Goal: Task Accomplishment & Management: Use online tool/utility

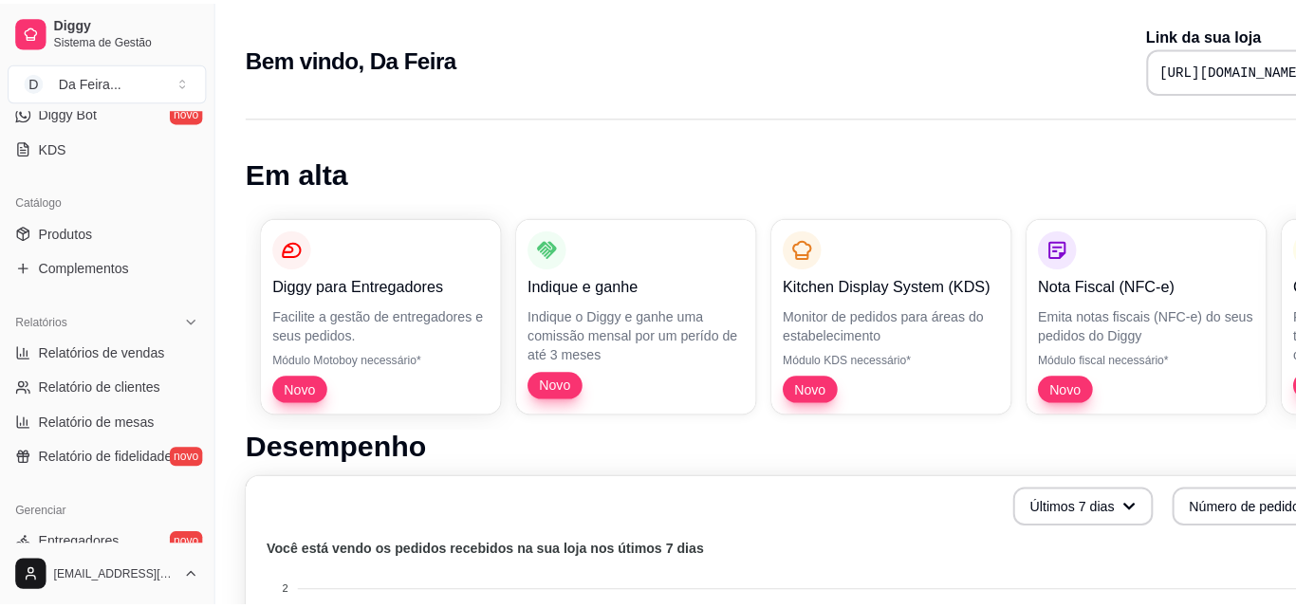
scroll to position [380, 0]
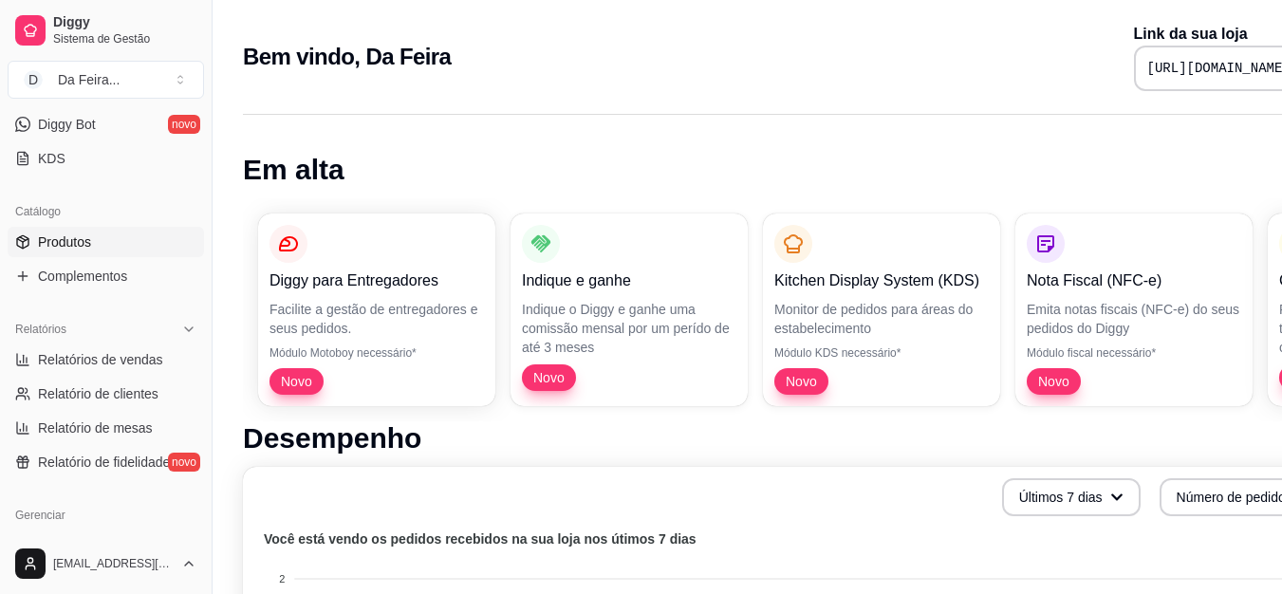
click at [78, 244] on span "Produtos" at bounding box center [64, 242] width 53 height 19
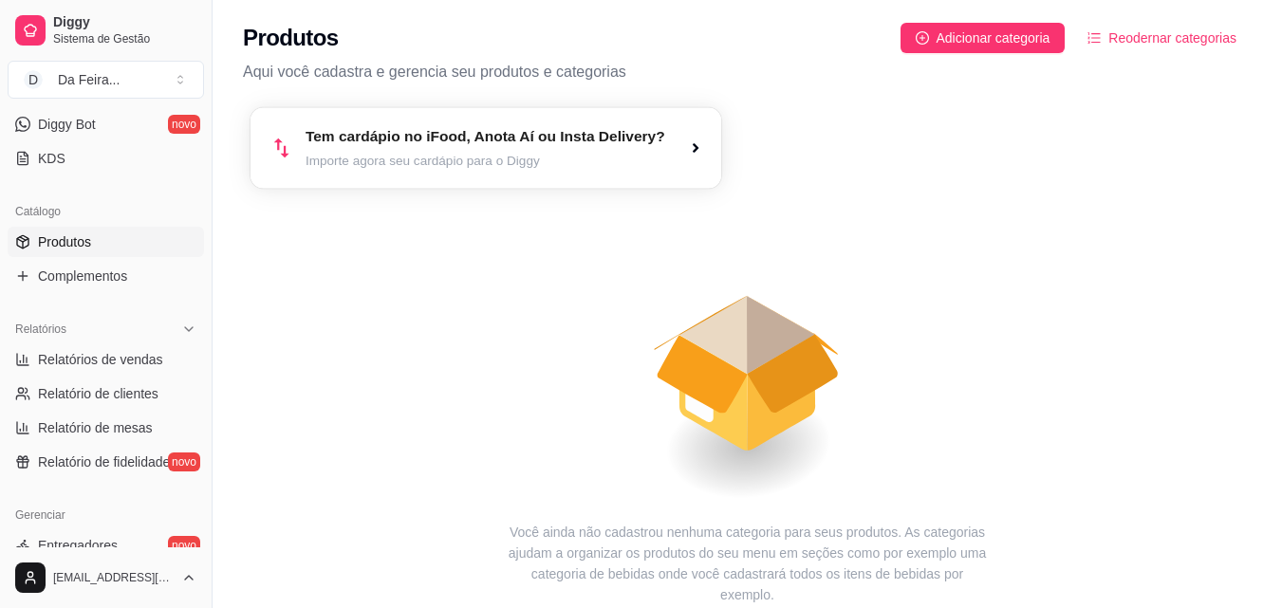
click at [324, 147] on article "Tem cardápio no iFood, Anota Aí ou Insta Delivery?" at bounding box center [486, 137] width 360 height 22
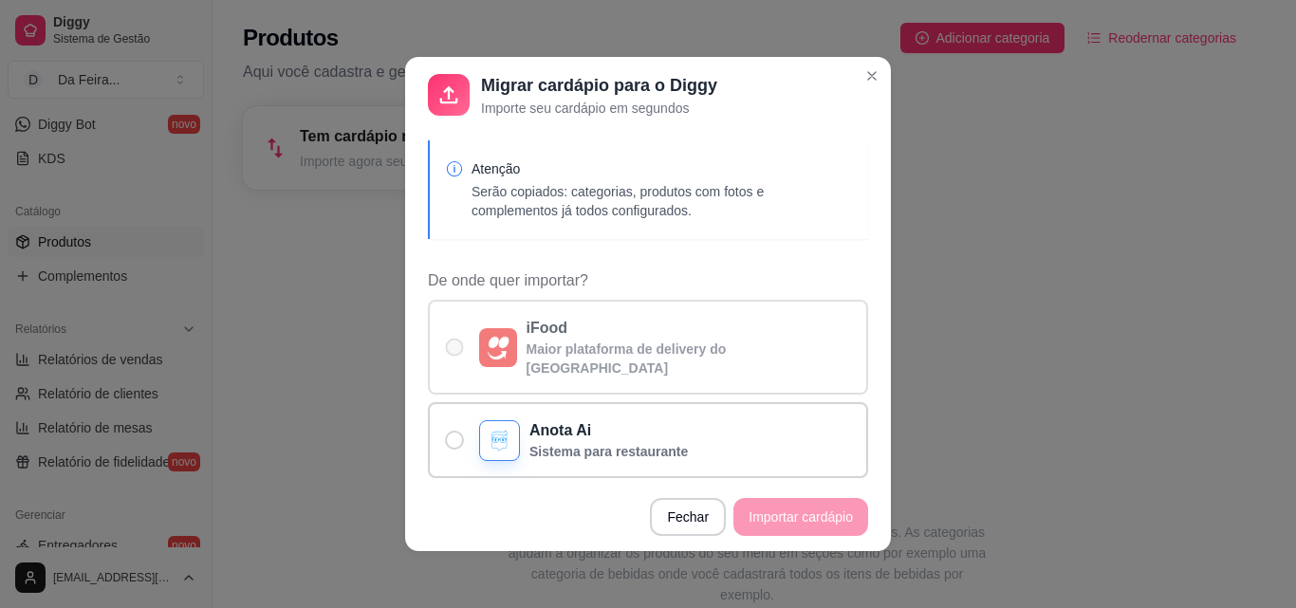
click at [460, 340] on label "iFood Maior plataforma de delivery do [GEOGRAPHIC_DATA]" at bounding box center [648, 347] width 440 height 95
click at [456, 351] on input "iFood Maior plataforma de delivery do [GEOGRAPHIC_DATA]" at bounding box center [450, 357] width 12 height 12
radio input "true"
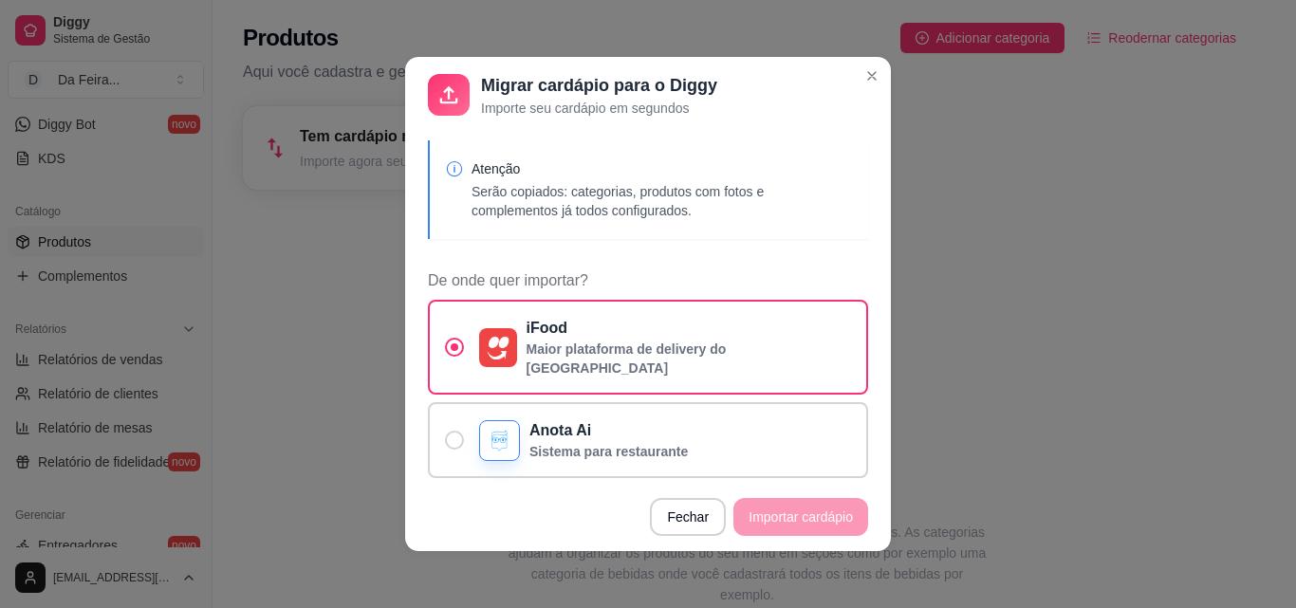
click at [772, 524] on footer "Fechar Importar cardápio" at bounding box center [648, 517] width 486 height 68
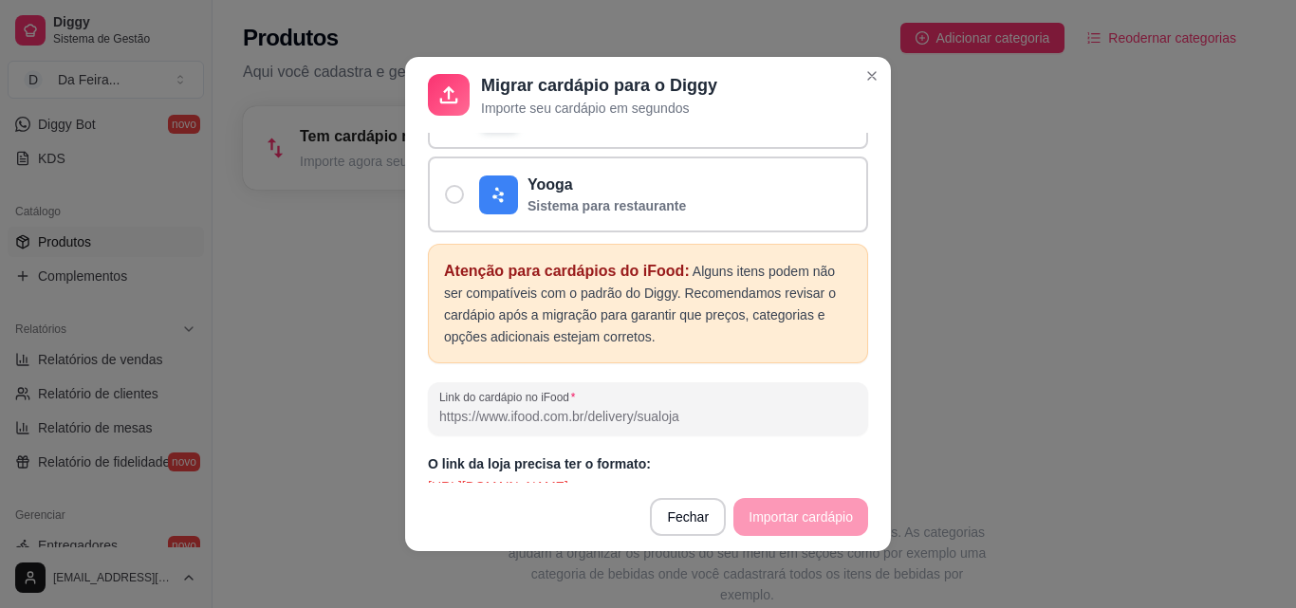
scroll to position [416, 0]
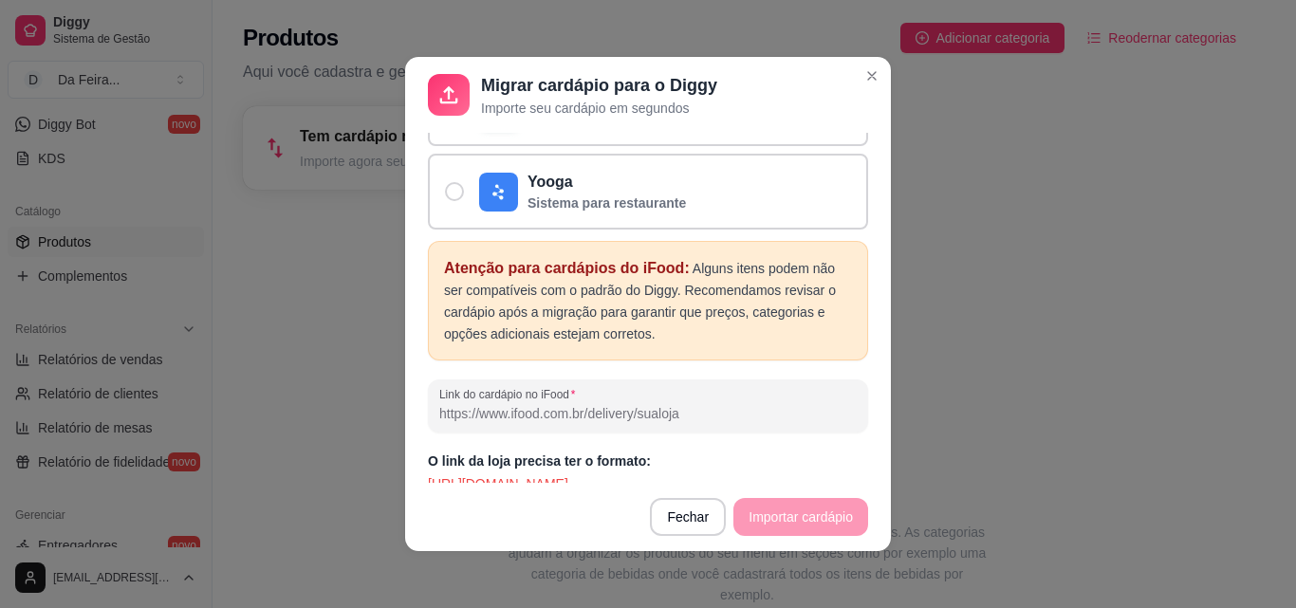
click at [655, 404] on input "Link do cardápio no iFood" at bounding box center [648, 413] width 418 height 19
paste input ""Com raízes profundas na tradição, a Pastelaria DaFeira traz para você o sabor …"
click at [506, 404] on input ""Com raízes profundas na tradição, a Pastelaria DaFeira traz para você o sabor …" at bounding box center [648, 413] width 418 height 19
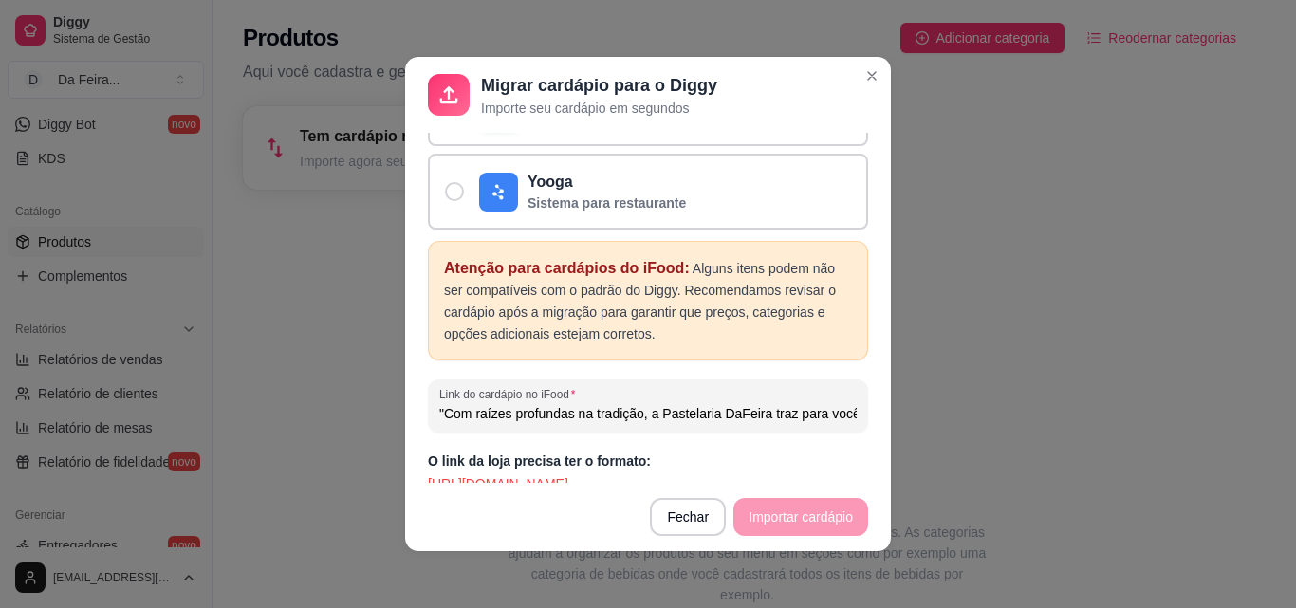
click at [506, 404] on input ""Com raízes profundas na tradição, a Pastelaria DaFeira traz para você o sabor …" at bounding box center [648, 413] width 418 height 19
paste input "[URL][DOMAIN_NAME]"
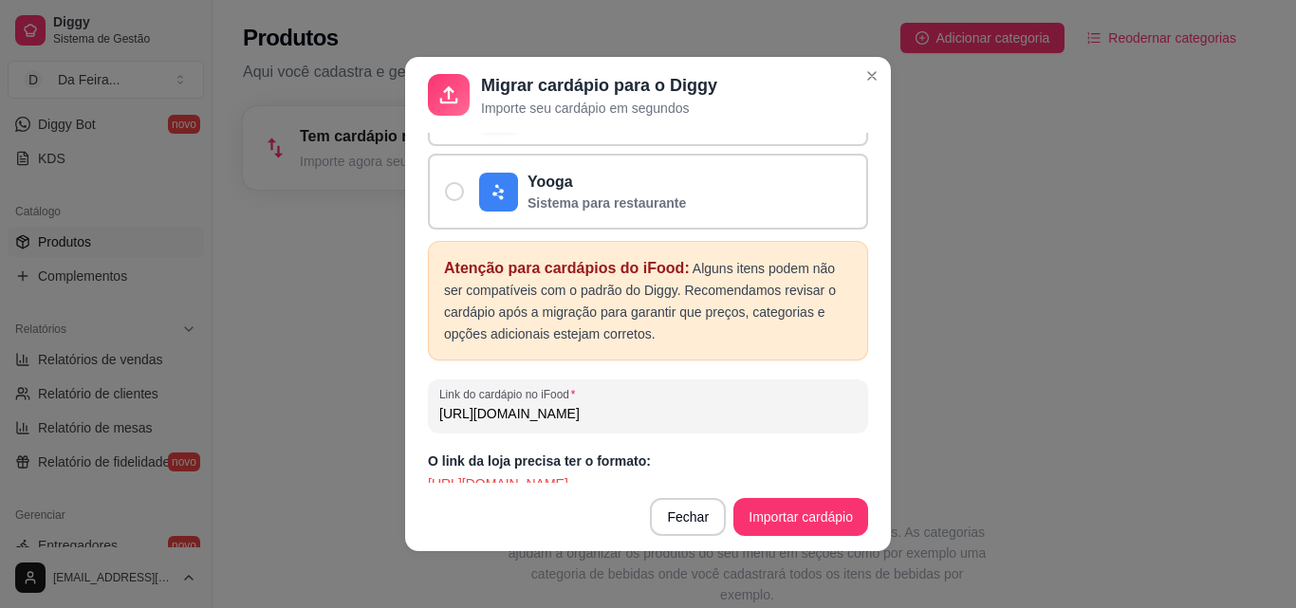
scroll to position [0, 62]
type input "[URL][DOMAIN_NAME]"
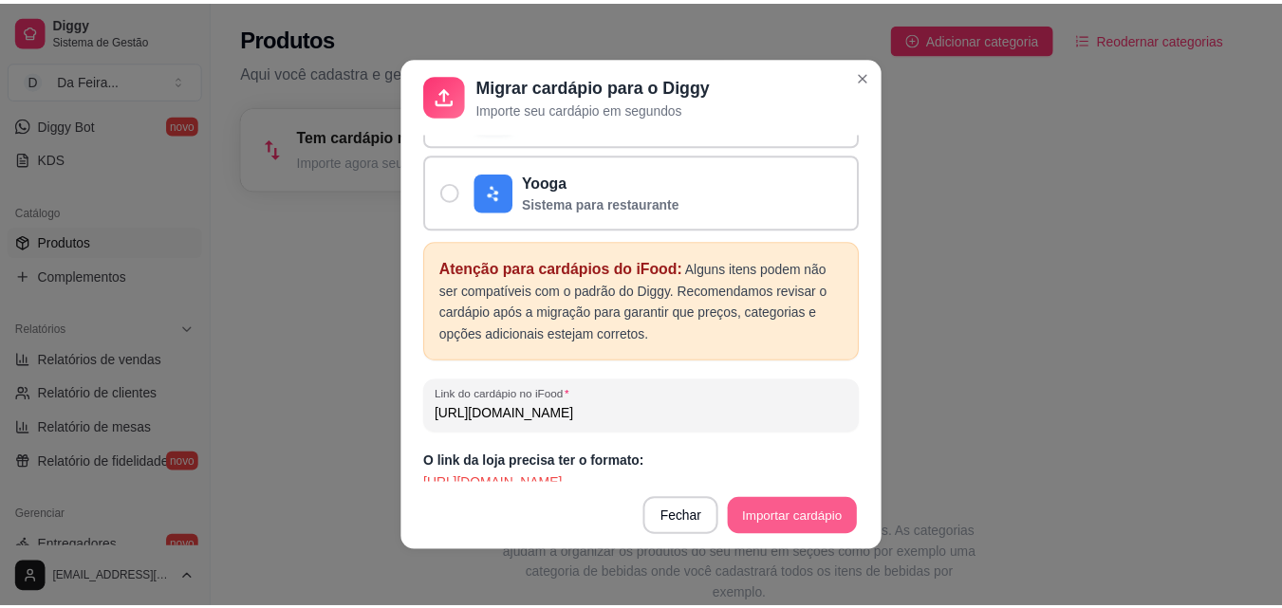
scroll to position [0, 0]
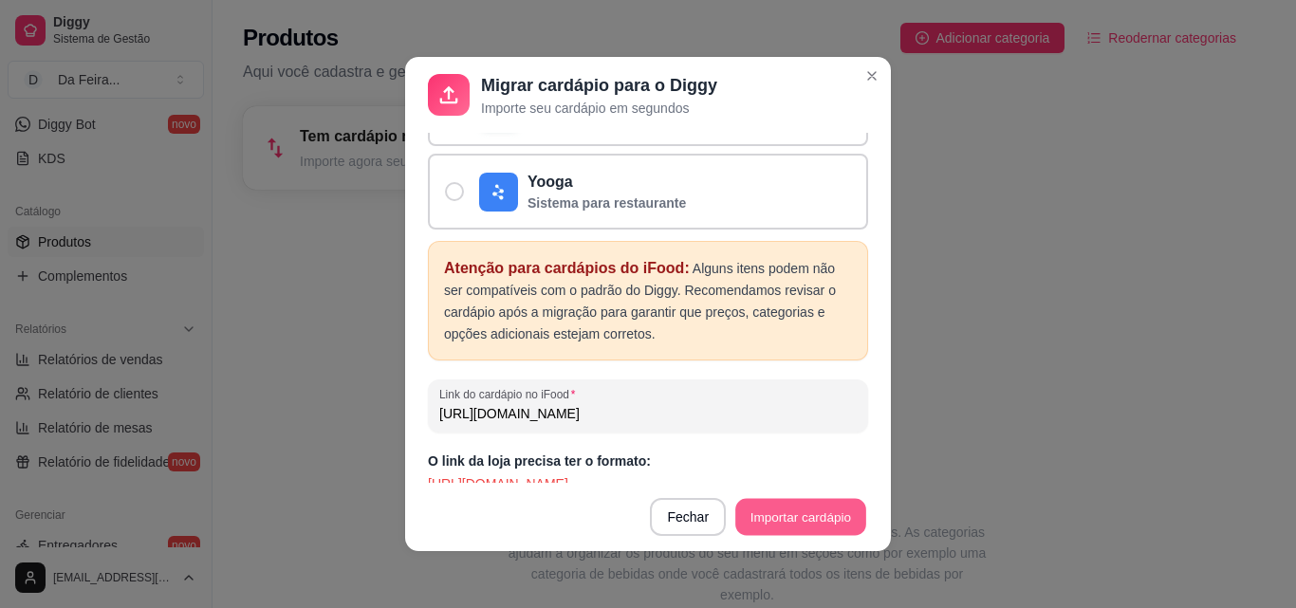
click at [771, 513] on button "Importar cardápio" at bounding box center [800, 517] width 130 height 37
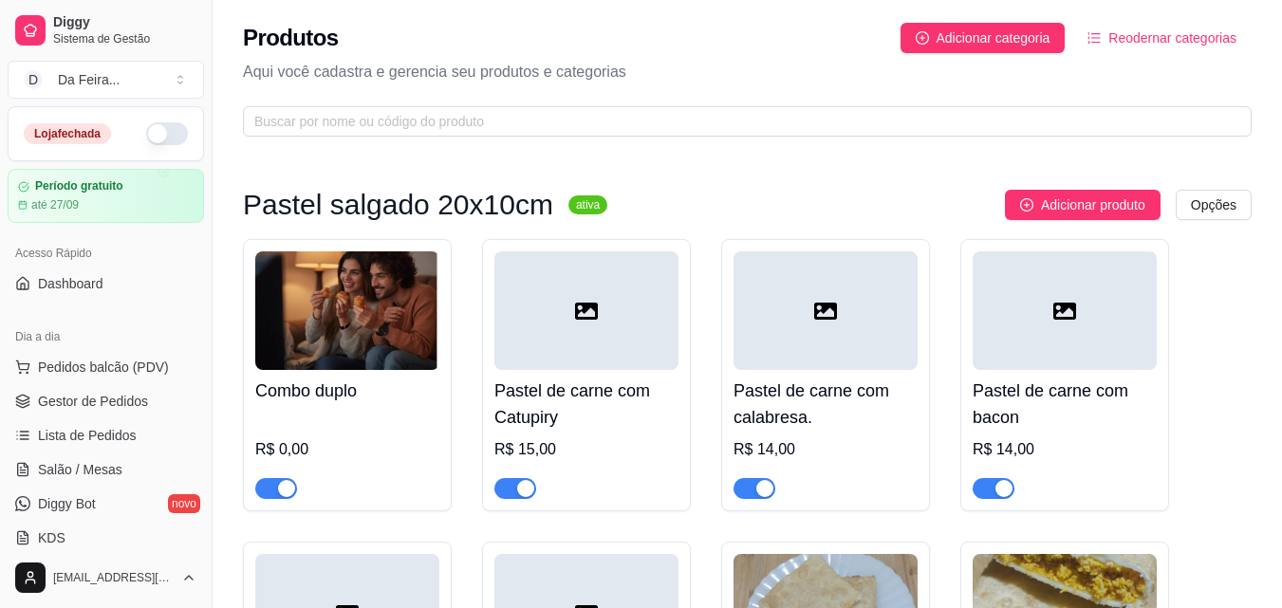
click at [583, 308] on icon at bounding box center [586, 311] width 23 height 17
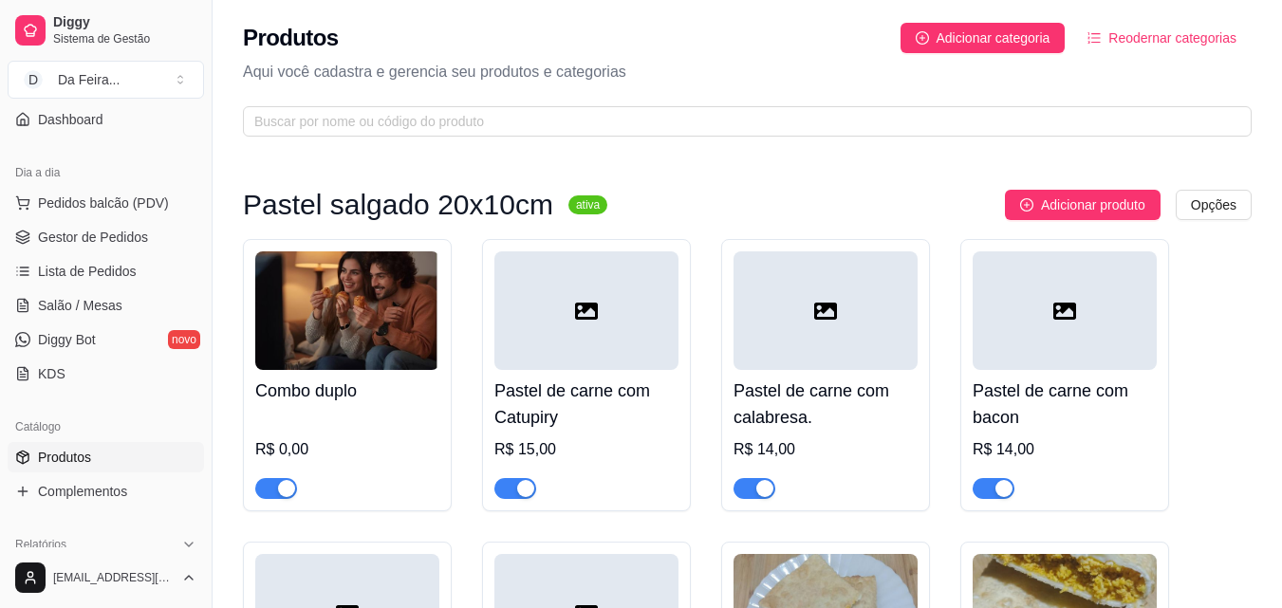
scroll to position [190, 0]
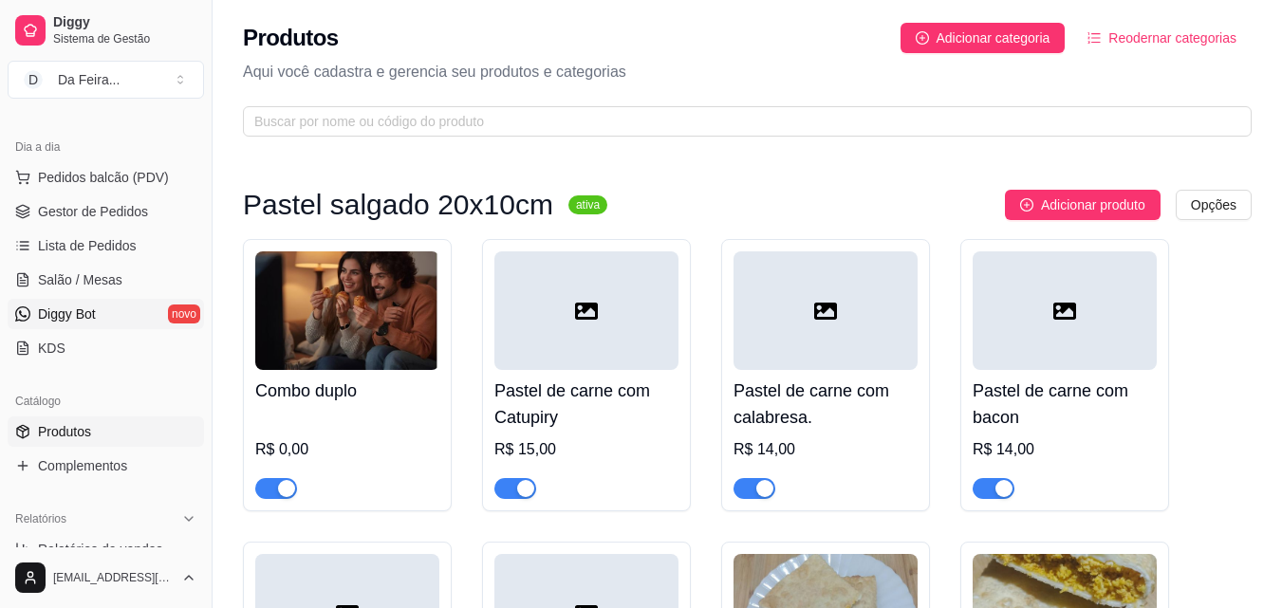
click at [66, 312] on span "Diggy Bot" at bounding box center [67, 314] width 58 height 19
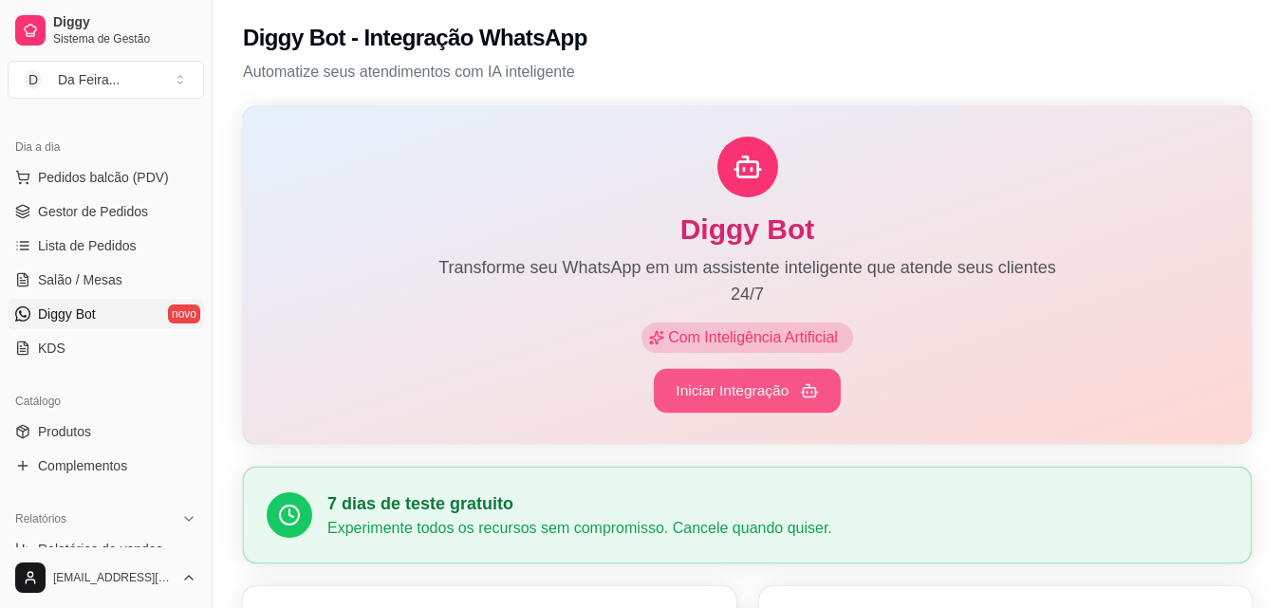
click at [733, 394] on button "Iniciar Integração" at bounding box center [747, 391] width 187 height 45
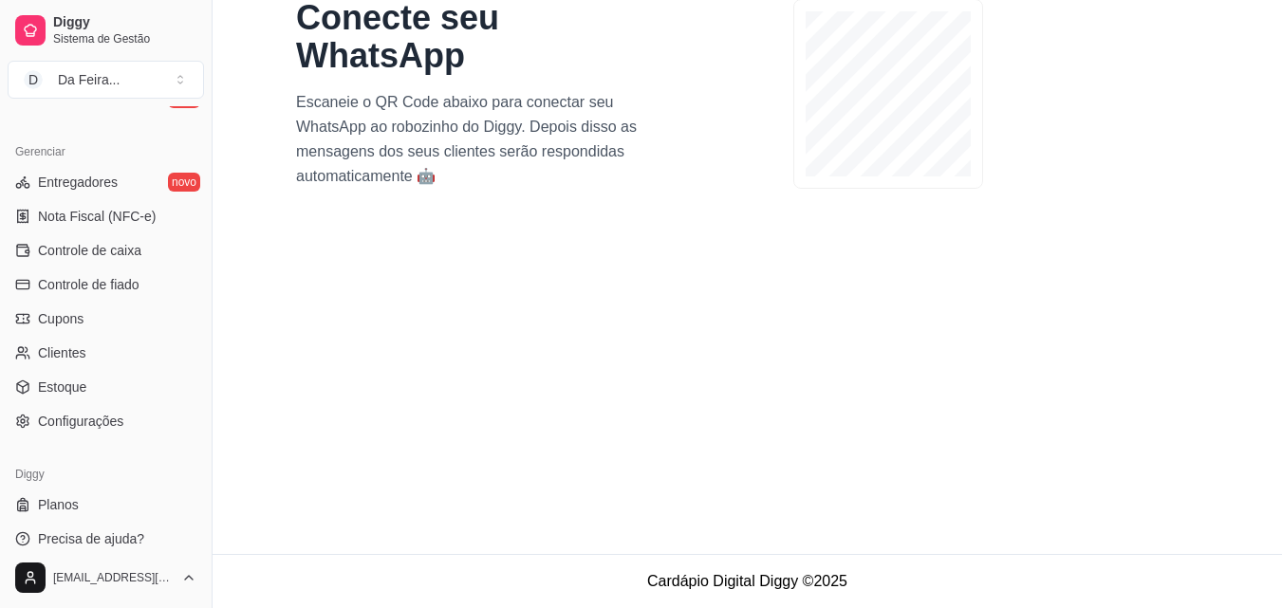
scroll to position [757, 0]
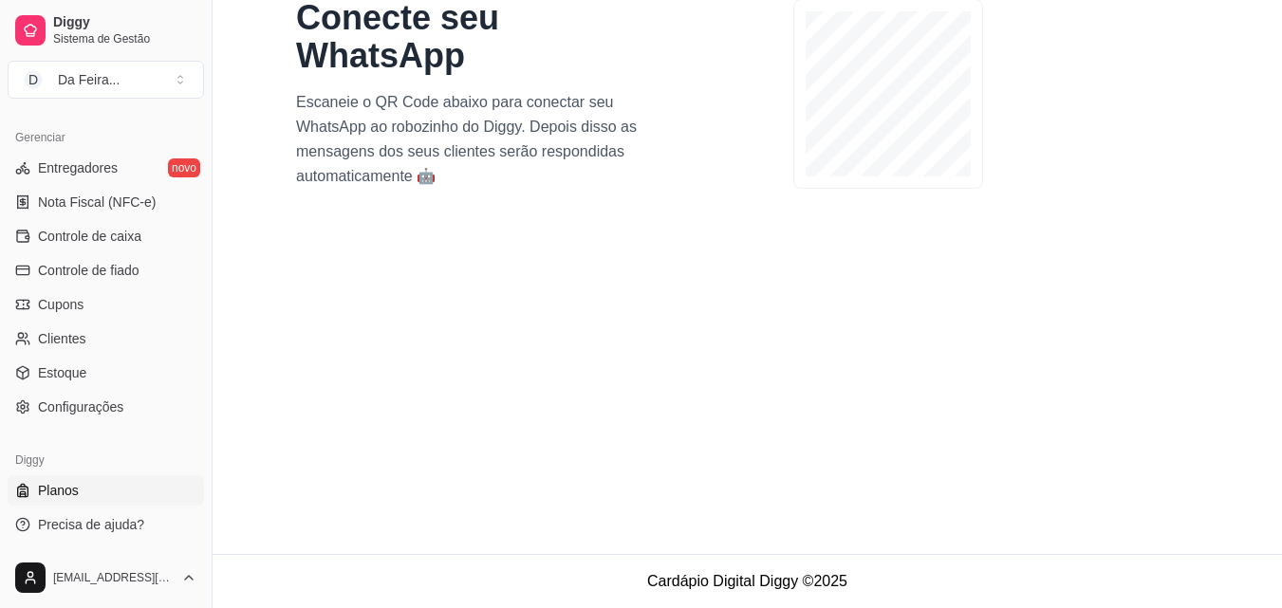
click at [91, 482] on link "Planos" at bounding box center [106, 490] width 196 height 30
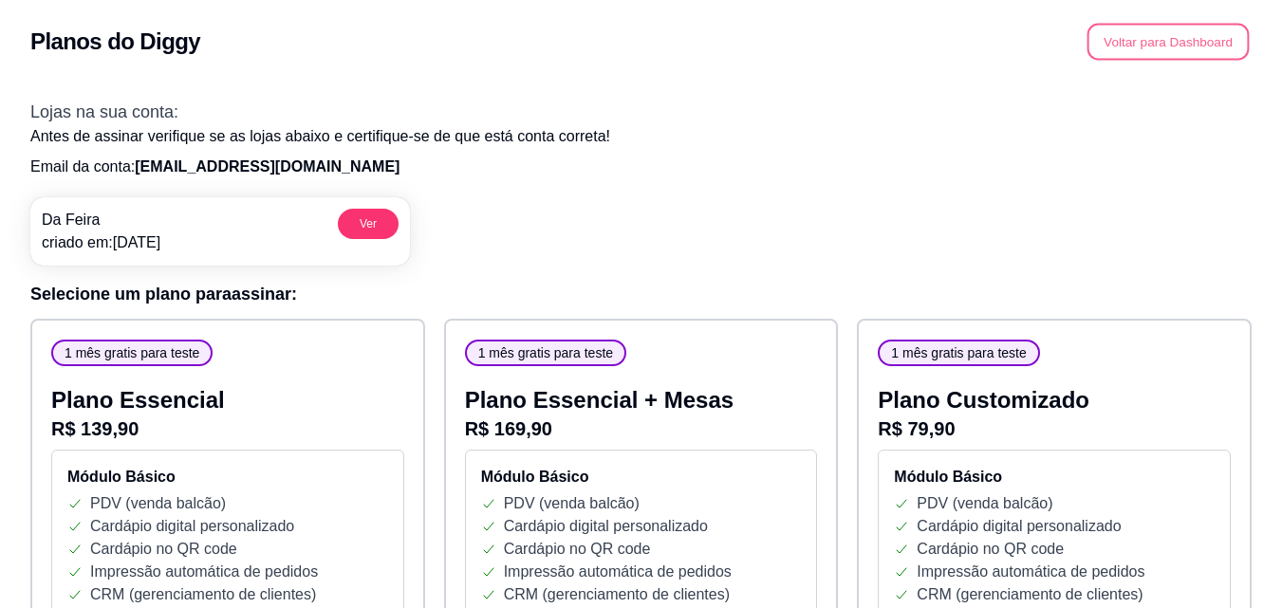
click at [1179, 44] on button "Voltar para Dashboard" at bounding box center [1169, 42] width 162 height 37
